Goal: Find specific page/section: Find specific page/section

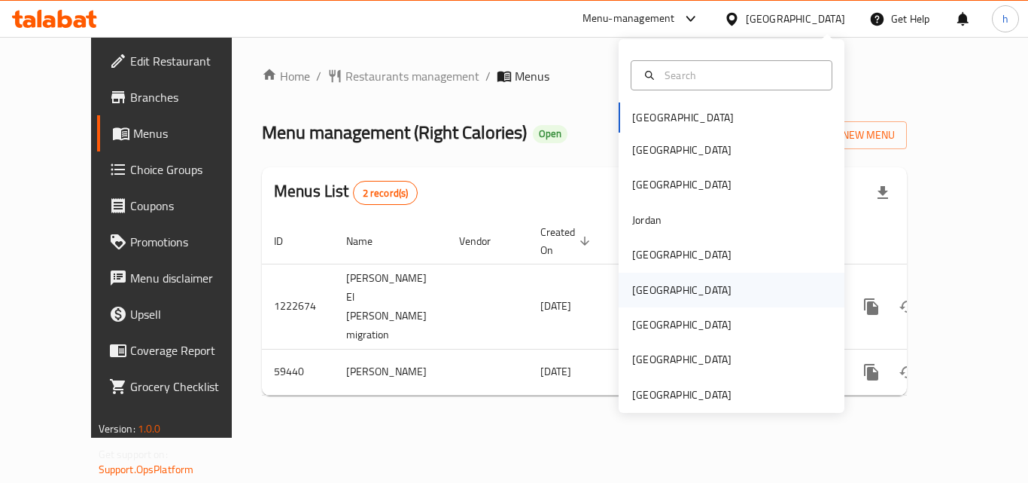
click at [652, 286] on div "[GEOGRAPHIC_DATA]" at bounding box center [681, 290] width 123 height 35
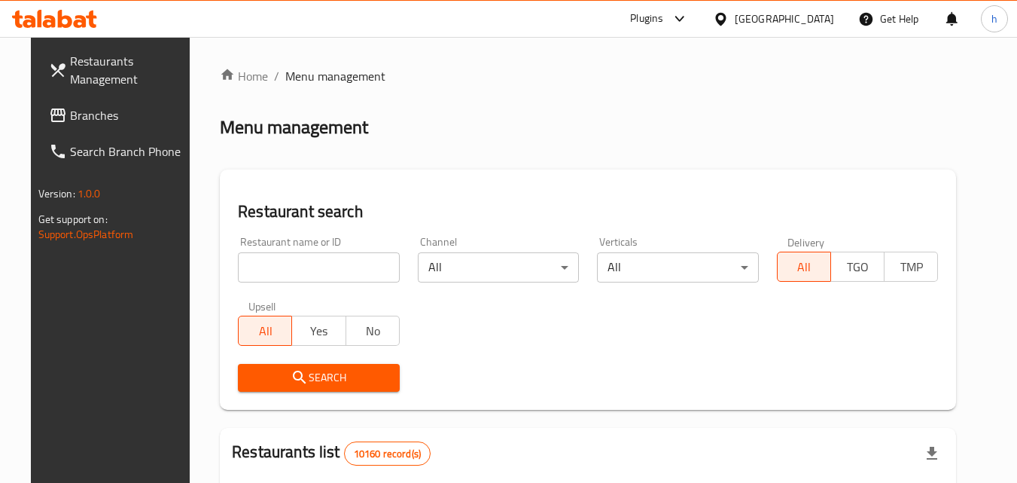
click at [70, 112] on span "Branches" at bounding box center [129, 115] width 119 height 18
